Goal: Information Seeking & Learning: Learn about a topic

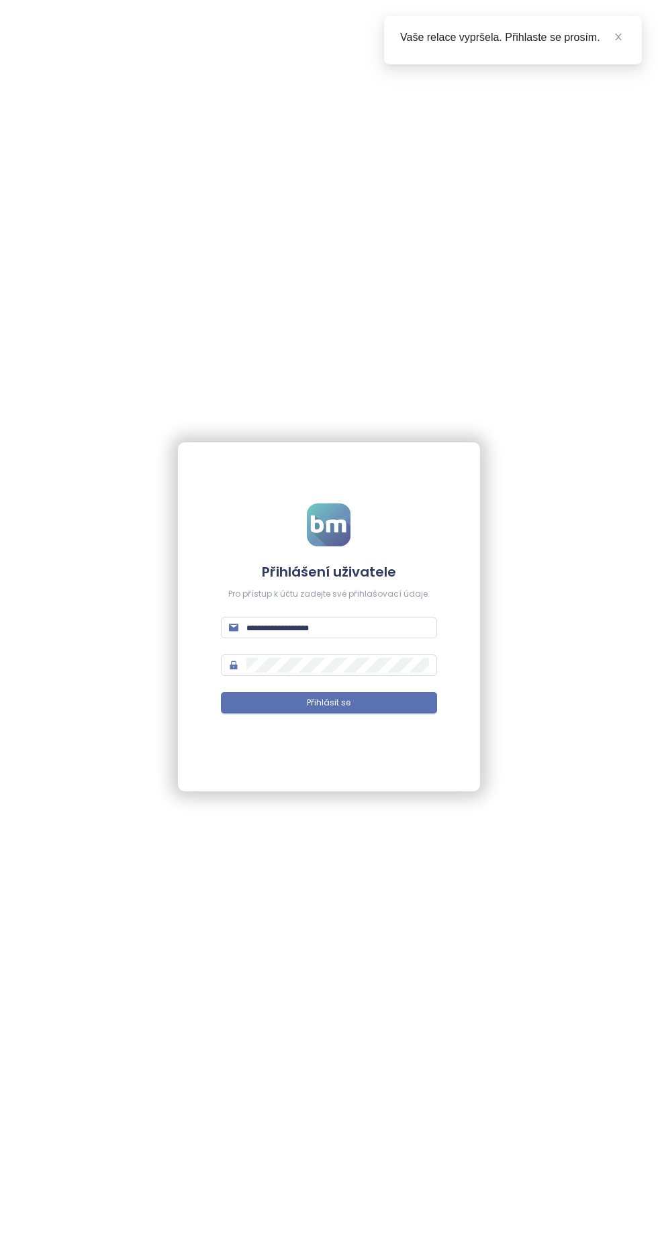
click at [358, 633] on input "text" at bounding box center [337, 627] width 182 height 15
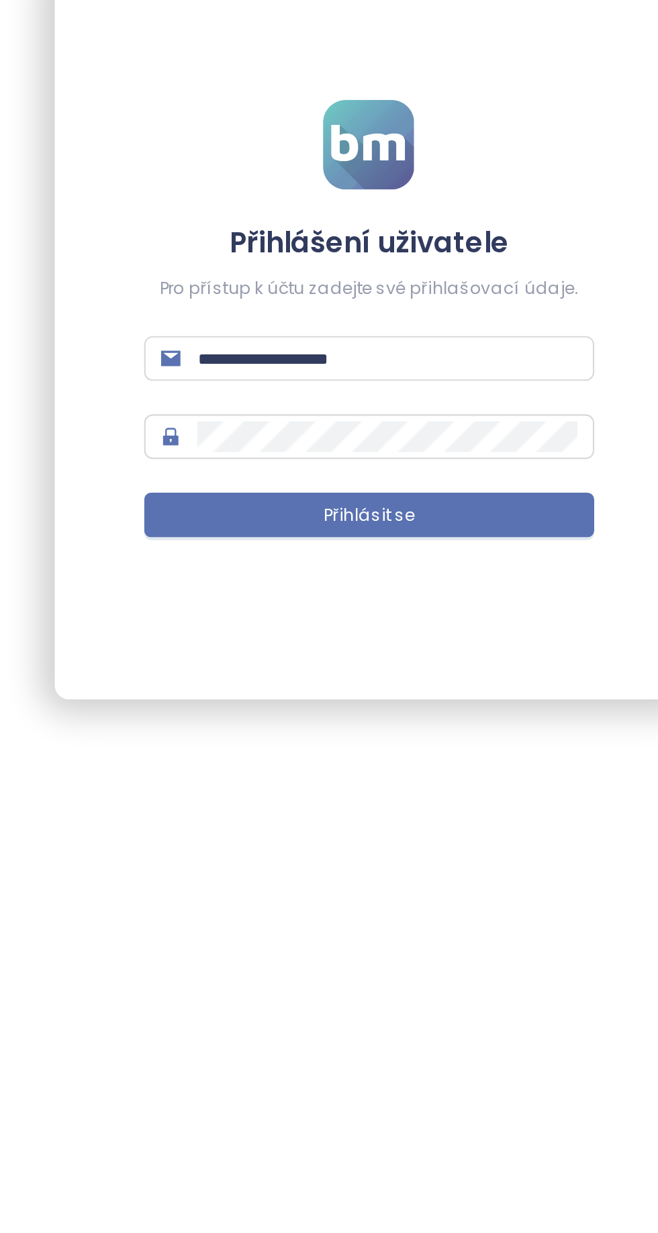
type input "**********"
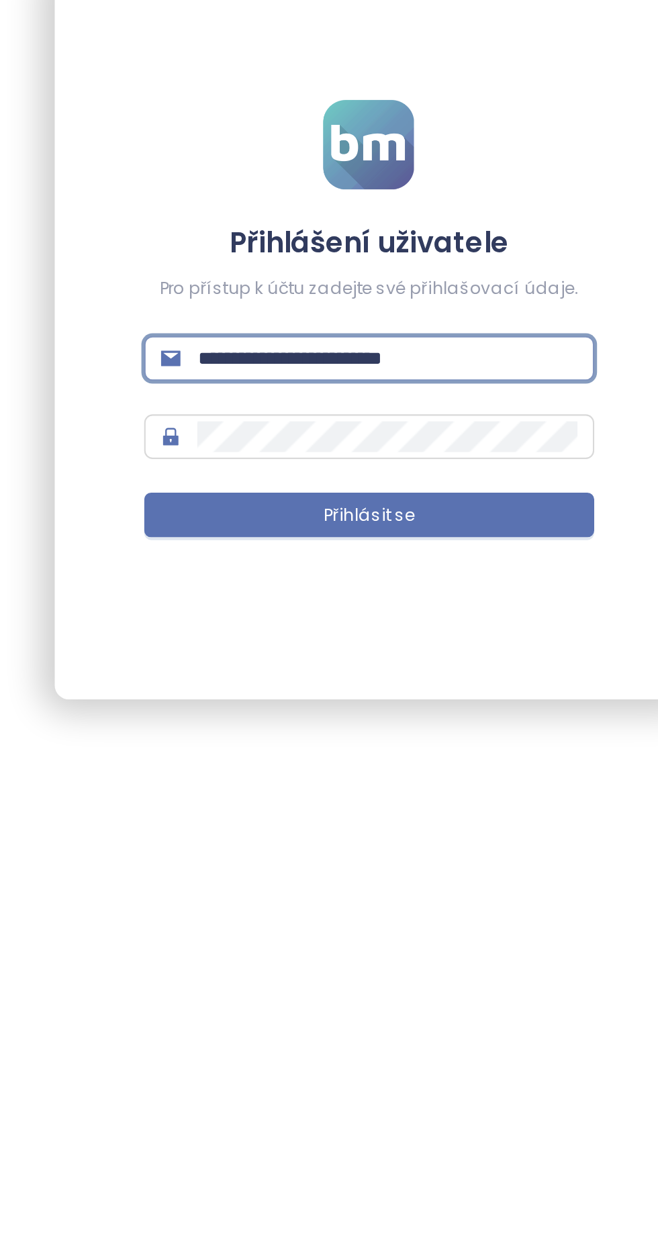
click at [382, 706] on button "Přihlásit se" at bounding box center [329, 702] width 216 height 21
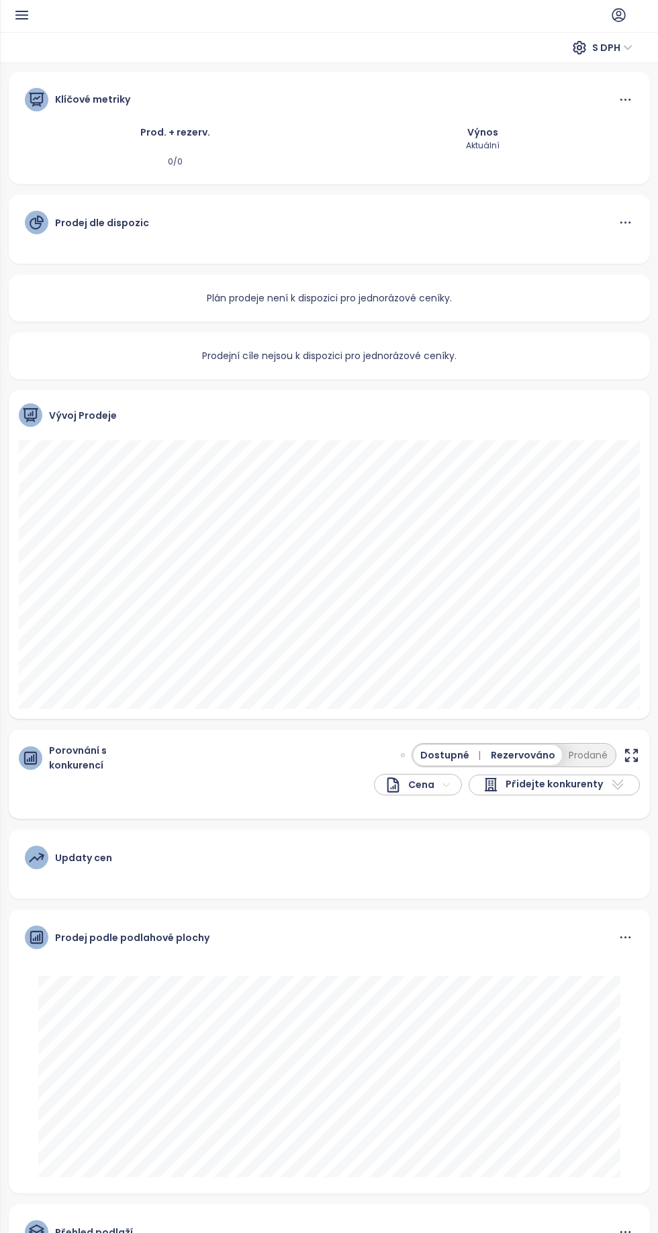
click at [44, 19] on ul at bounding box center [337, 15] width 614 height 16
click at [21, 14] on icon "button" at bounding box center [21, 14] width 11 height 7
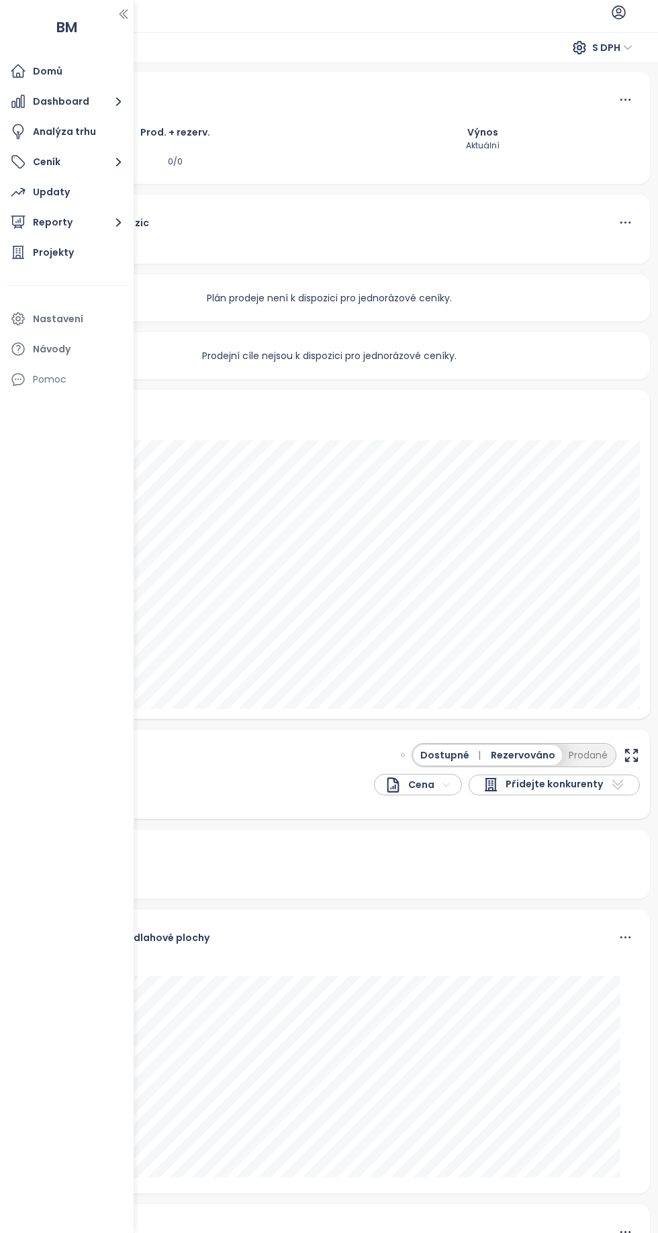
click at [84, 260] on div "Projekty" at bounding box center [67, 252] width 120 height 27
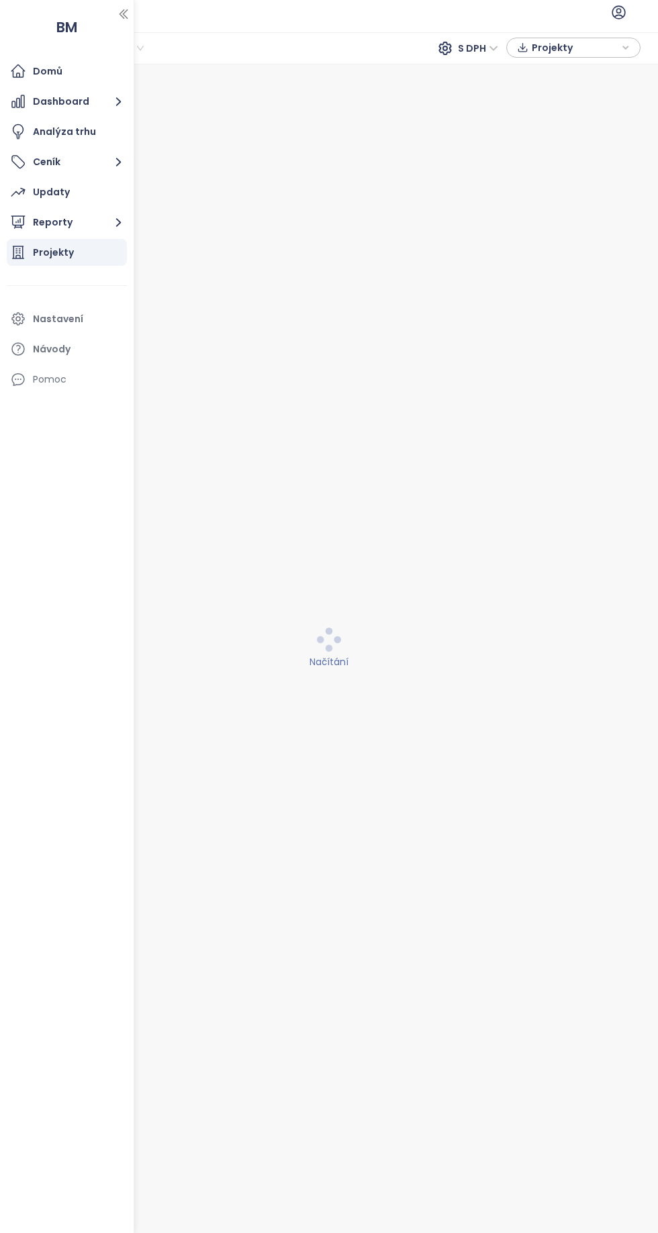
click at [128, 5] on button "button" at bounding box center [123, 13] width 13 height 21
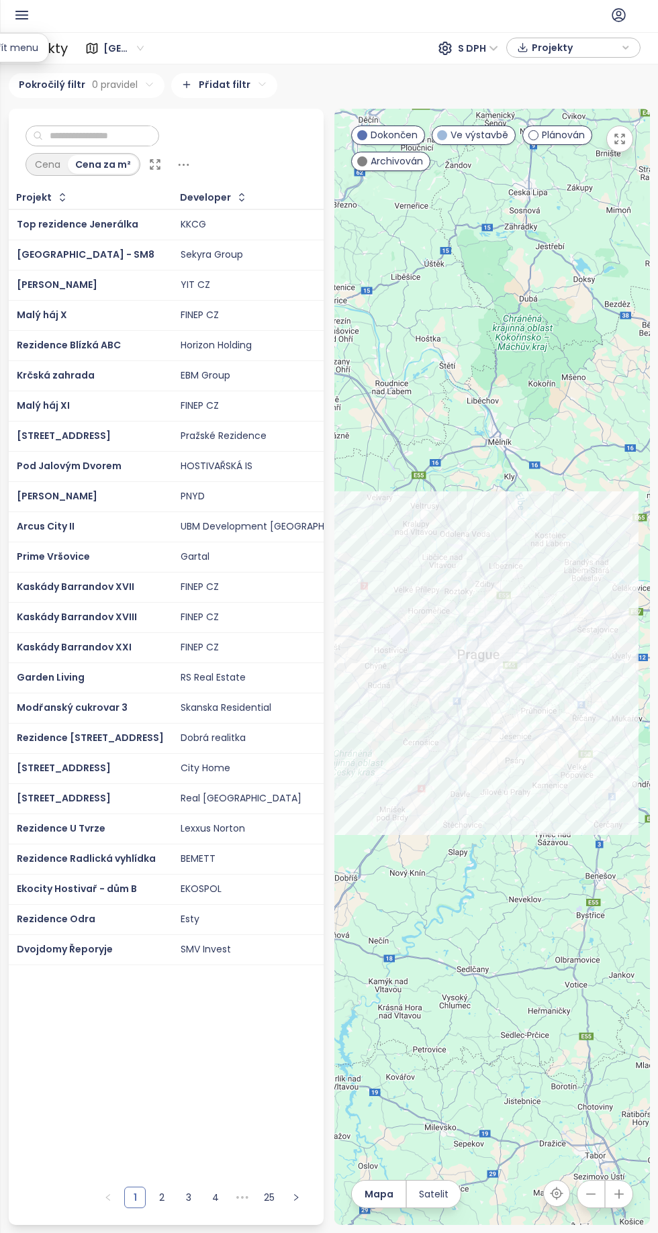
click at [152, 140] on input "text" at bounding box center [97, 136] width 109 height 20
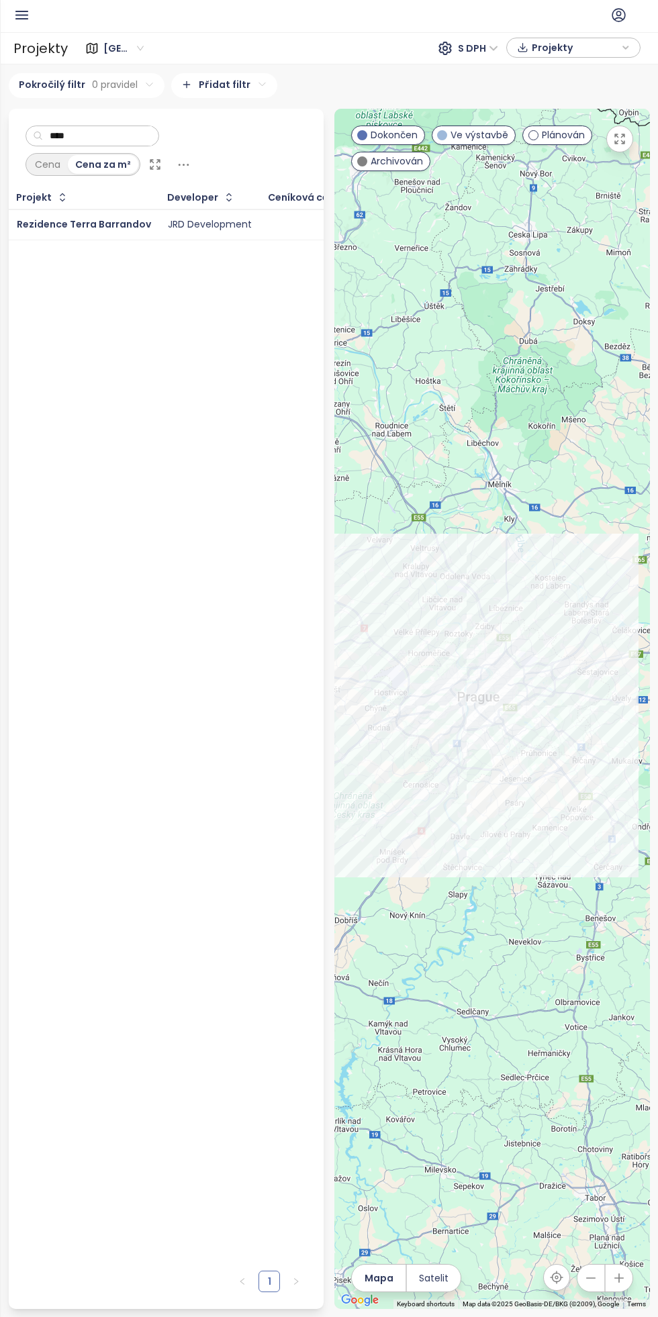
type input "****"
click at [110, 220] on span "Rezidence Terra Barrandov" at bounding box center [84, 224] width 134 height 13
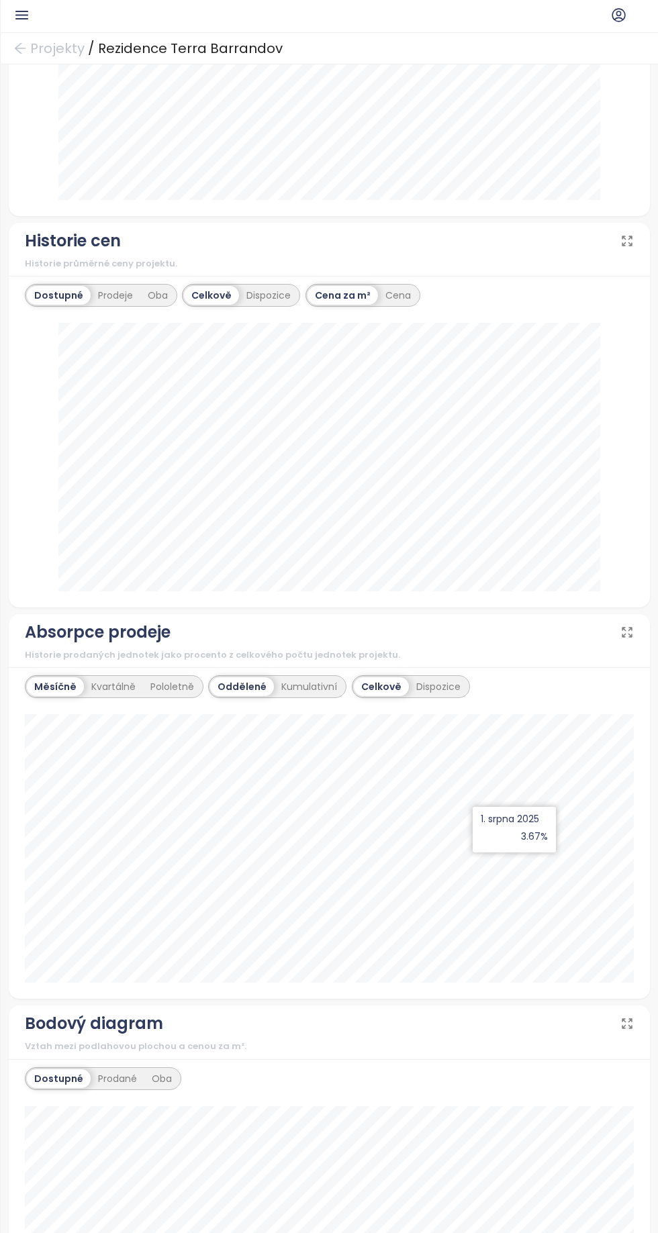
scroll to position [1416, 0]
click at [115, 297] on div "Prodeje" at bounding box center [116, 292] width 50 height 19
click at [51, 287] on div "Dostupné" at bounding box center [57, 292] width 60 height 19
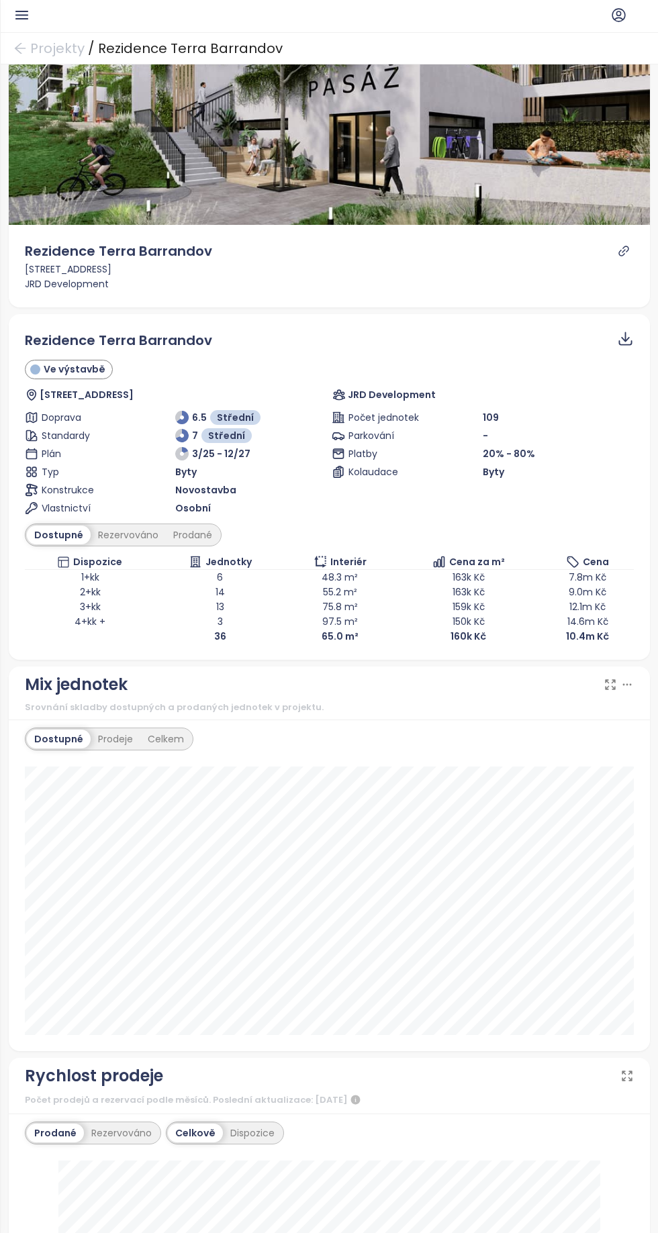
scroll to position [53, 0]
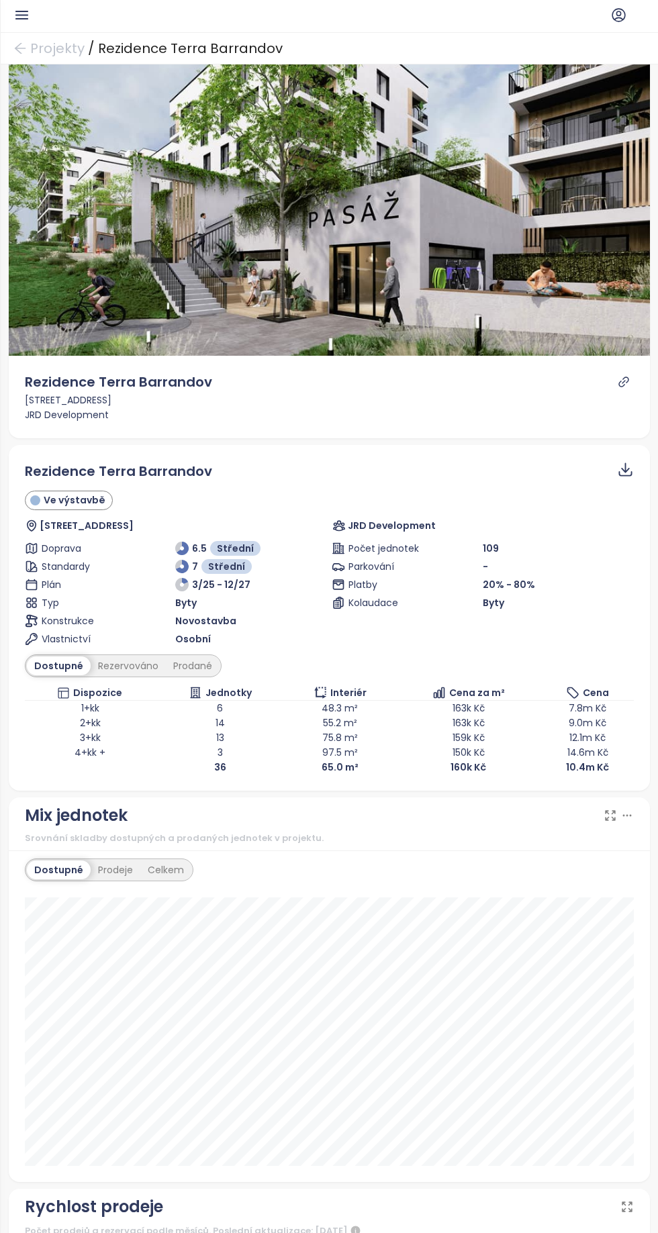
click at [121, 671] on div "Rezervováno" at bounding box center [128, 666] width 75 height 19
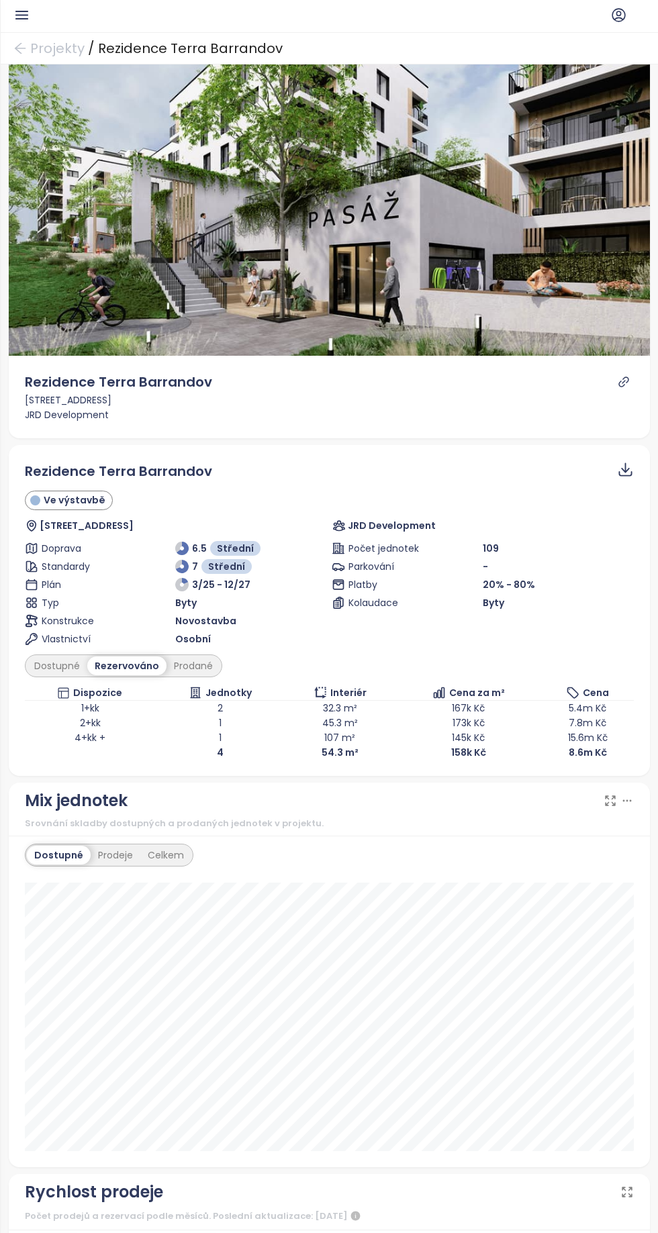
click at [199, 669] on div "Prodané" at bounding box center [194, 666] width 54 height 19
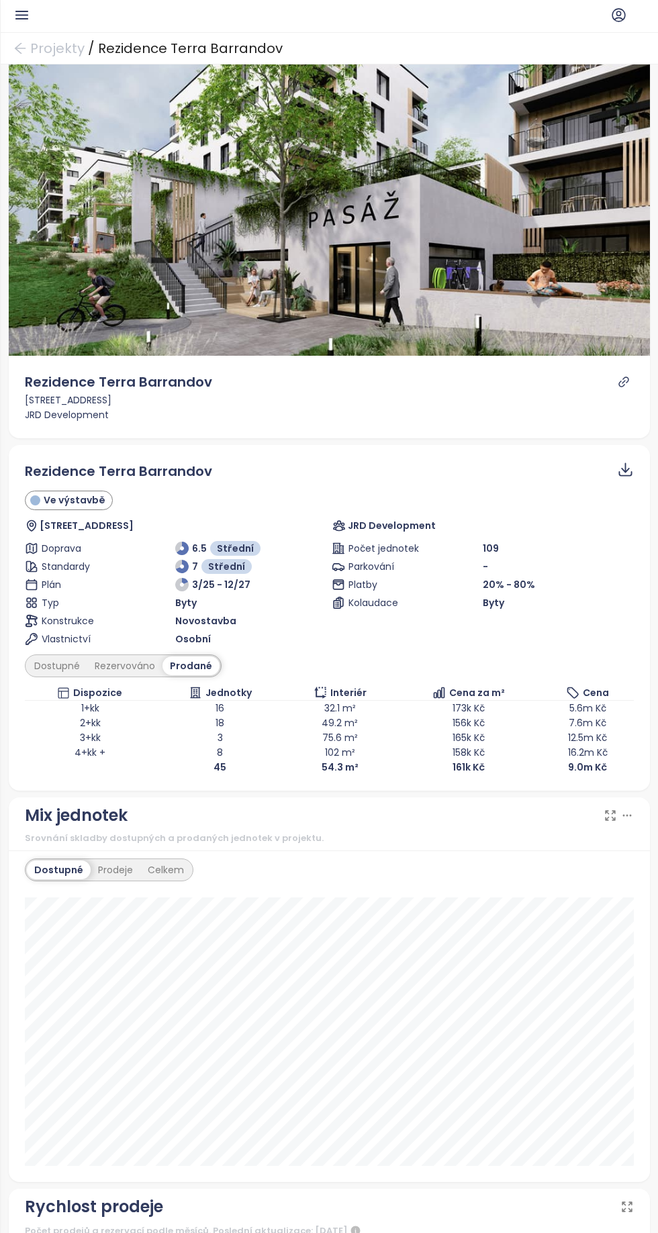
click at [137, 669] on div "Rezervováno" at bounding box center [124, 666] width 75 height 19
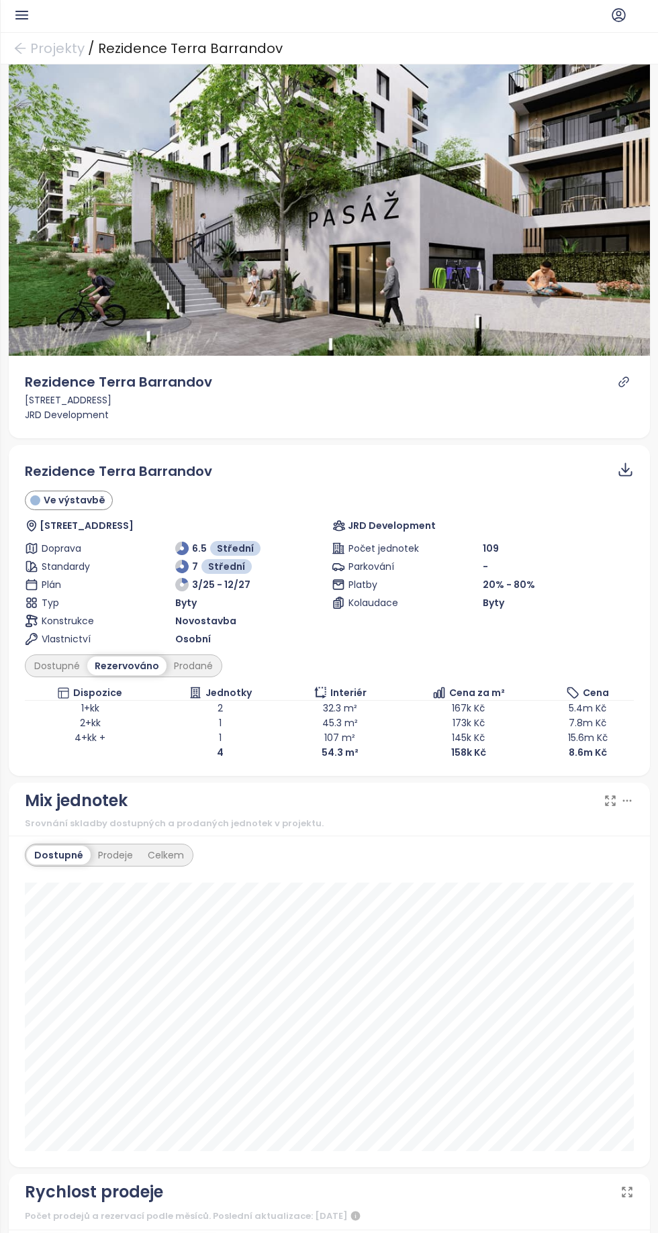
click at [58, 665] on div "Dostupné" at bounding box center [57, 666] width 60 height 19
